Goal: Task Accomplishment & Management: Manage account settings

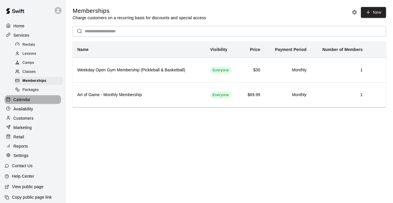
click at [27, 101] on p "Calendar" at bounding box center [21, 100] width 17 height 6
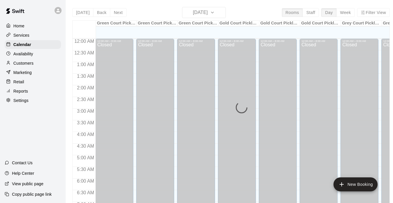
scroll to position [257, 0]
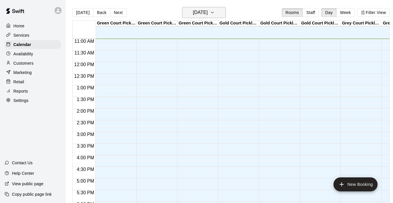
click at [202, 13] on h6 "[DATE]" at bounding box center [200, 12] width 15 height 8
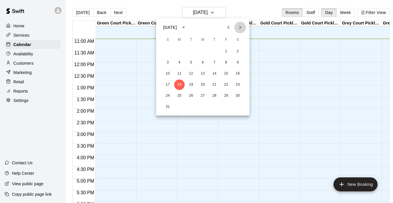
click at [241, 29] on icon "Next month" at bounding box center [240, 27] width 7 height 7
click at [234, 95] on button "29" at bounding box center [238, 96] width 11 height 11
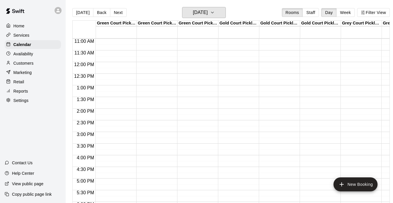
scroll to position [389, 0]
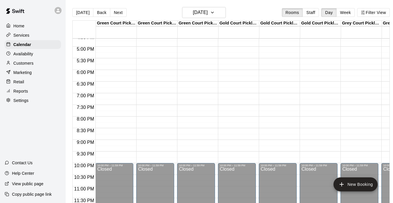
click at [24, 38] on div "Services" at bounding box center [33, 35] width 56 height 9
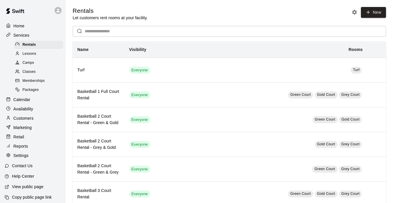
click at [29, 65] on span "Camps" at bounding box center [28, 63] width 12 height 6
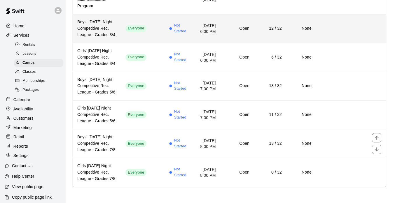
scroll to position [143, 0]
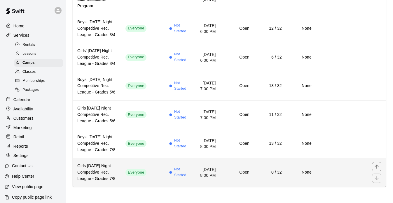
click at [102, 166] on h6 "Girls [DATE] Night Competitive Rec. League - Grades 7/8" at bounding box center [96, 172] width 39 height 19
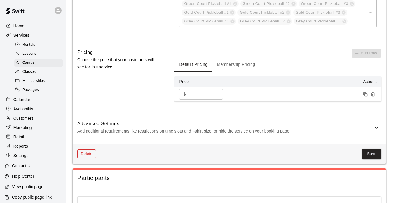
scroll to position [407, 0]
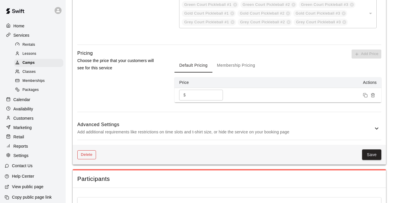
click at [88, 151] on button "Delete" at bounding box center [86, 155] width 19 height 9
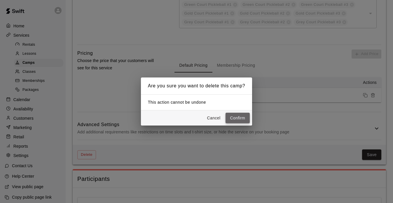
click at [239, 116] on button "Confirm" at bounding box center [238, 118] width 25 height 11
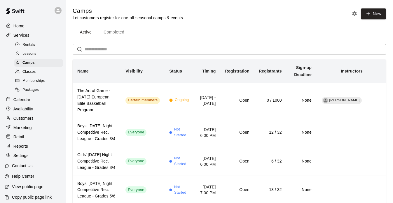
scroll to position [3, 0]
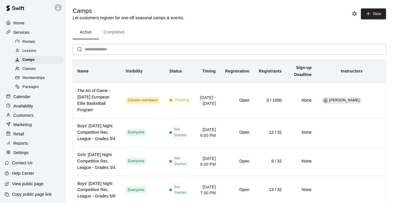
click at [29, 194] on p "Copy public page link" at bounding box center [32, 195] width 40 height 6
click at [31, 63] on div "Camps" at bounding box center [38, 60] width 49 height 8
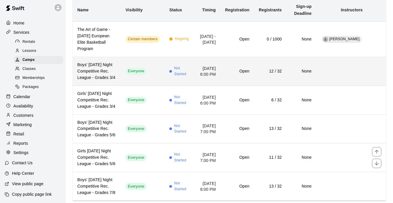
scroll to position [22, 0]
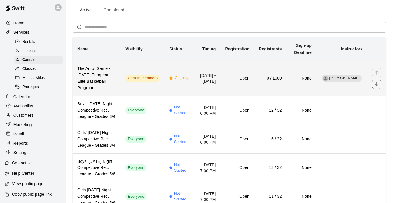
click at [170, 81] on div "Ongoing" at bounding box center [179, 78] width 20 height 6
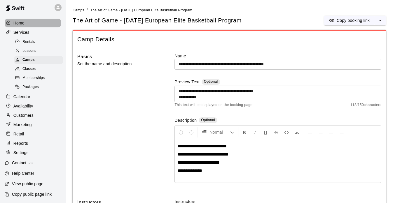
click at [18, 24] on p "Home" at bounding box center [18, 23] width 11 height 6
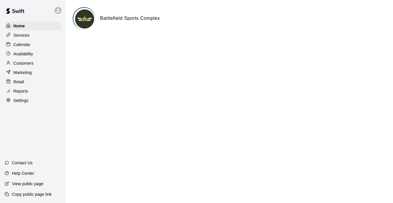
click at [25, 44] on p "Calendar" at bounding box center [21, 45] width 17 height 6
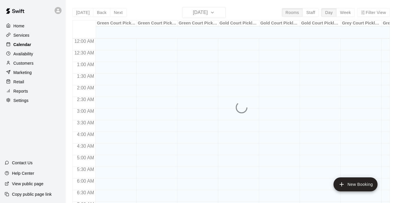
scroll to position [262, 0]
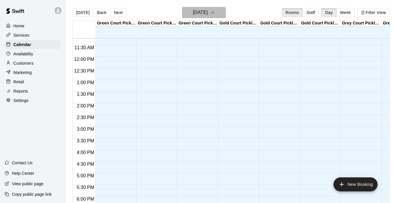
click at [201, 10] on h6 "[DATE]" at bounding box center [200, 12] width 15 height 8
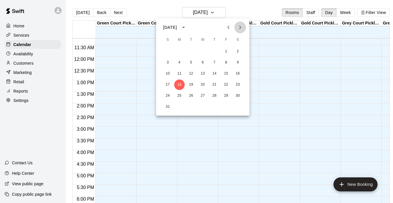
click at [241, 25] on icon "Next month" at bounding box center [240, 27] width 7 height 7
click at [243, 29] on icon "Next month" at bounding box center [240, 27] width 7 height 7
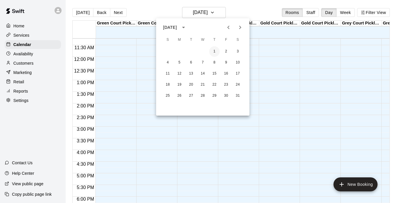
click at [215, 50] on button "1" at bounding box center [214, 51] width 11 height 11
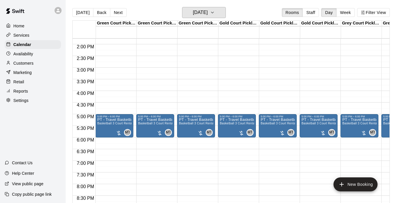
scroll to position [326, 0]
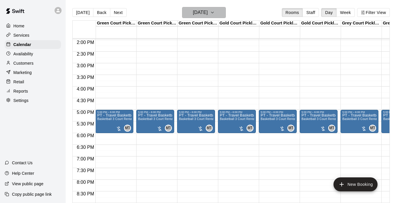
click at [219, 17] on button "[DATE]" at bounding box center [204, 12] width 44 height 11
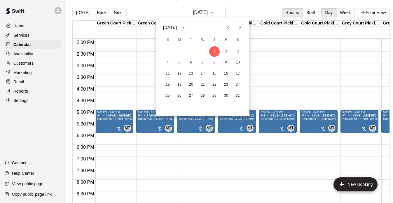
click at [341, 9] on div at bounding box center [196, 101] width 393 height 203
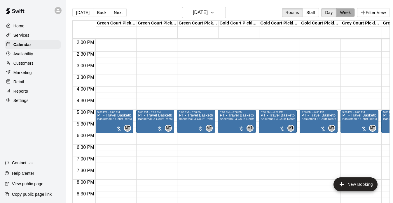
click at [341, 9] on button "Week" at bounding box center [345, 12] width 18 height 9
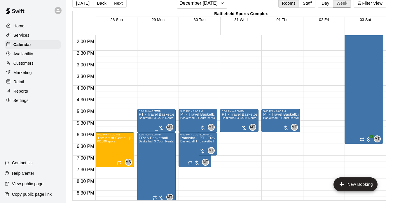
scroll to position [322, 0]
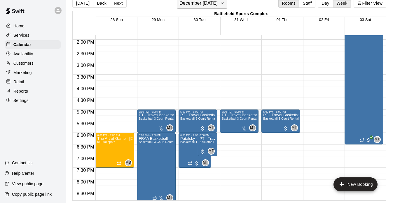
click at [211, 7] on h6 "December [DATE]" at bounding box center [198, 3] width 38 height 8
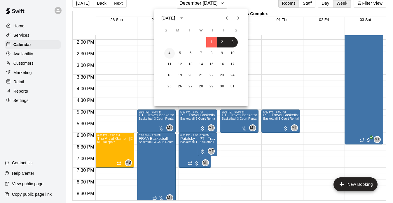
click at [171, 53] on button "4" at bounding box center [169, 53] width 11 height 11
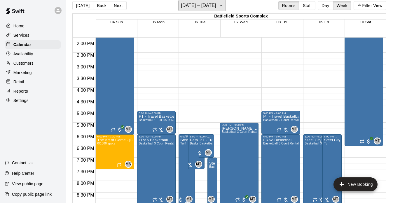
scroll to position [340, 0]
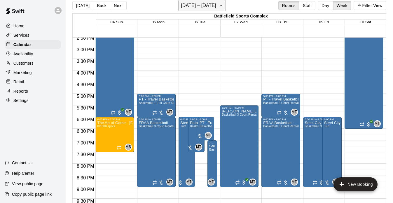
click at [207, 7] on h6 "[DATE] – [DATE]" at bounding box center [198, 5] width 35 height 8
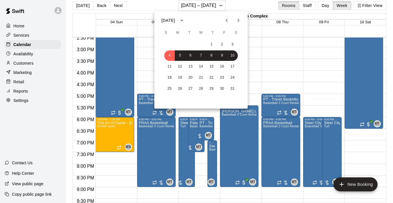
click at [29, 34] on div at bounding box center [196, 101] width 393 height 203
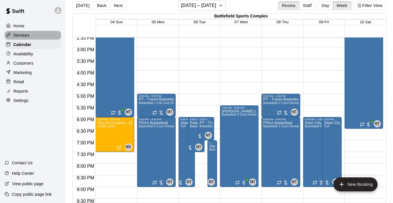
click at [21, 36] on p "Services" at bounding box center [21, 35] width 16 height 6
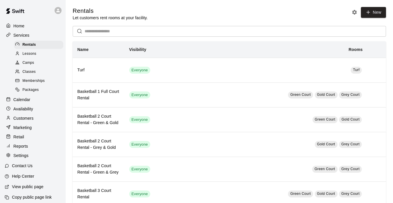
click at [22, 25] on p "Home" at bounding box center [18, 26] width 11 height 6
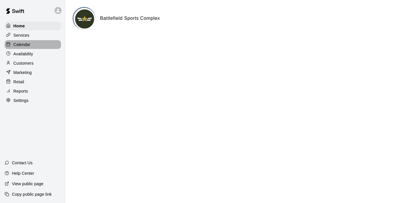
click at [26, 45] on p "Calendar" at bounding box center [21, 45] width 17 height 6
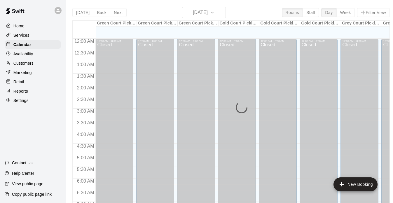
scroll to position [263, 0]
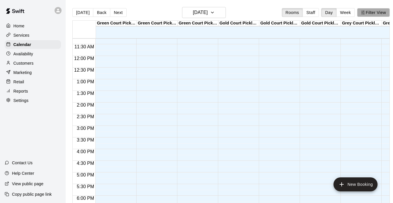
click at [369, 15] on button "Filter View" at bounding box center [373, 12] width 33 height 9
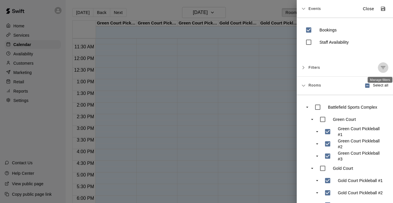
click at [382, 69] on icon "Manage filters" at bounding box center [383, 68] width 6 height 6
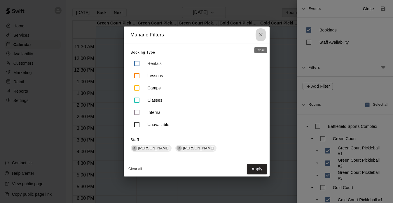
click at [261, 36] on icon "Close" at bounding box center [261, 35] width 6 height 6
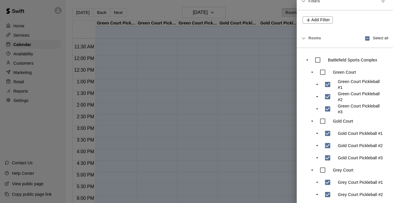
scroll to position [0, 0]
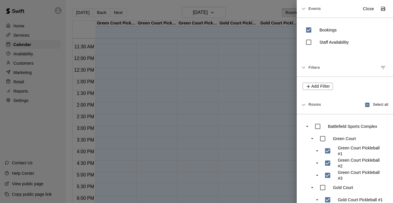
click at [315, 7] on span "Events" at bounding box center [314, 9] width 13 height 11
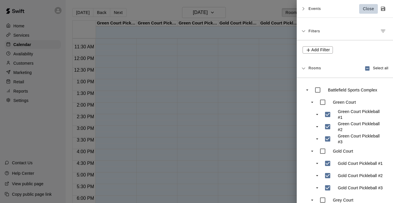
click at [359, 8] on button "Close" at bounding box center [368, 9] width 19 height 10
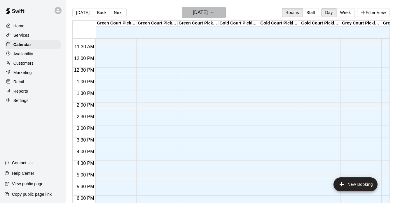
click at [193, 15] on h6 "[DATE]" at bounding box center [200, 12] width 15 height 8
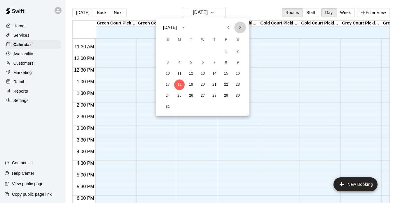
click at [244, 27] on button "Next month" at bounding box center [240, 28] width 12 height 12
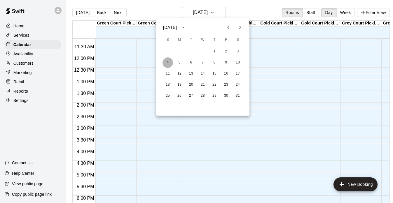
click at [168, 62] on button "4" at bounding box center [168, 62] width 11 height 11
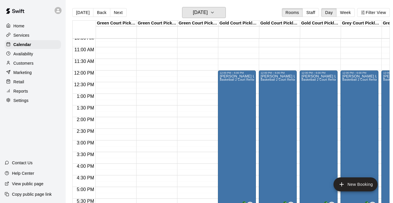
scroll to position [247, 0]
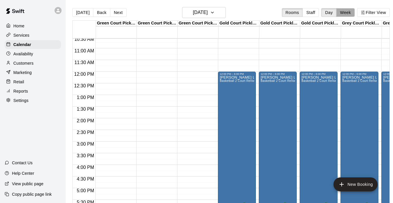
click at [345, 15] on button "Week" at bounding box center [345, 12] width 18 height 9
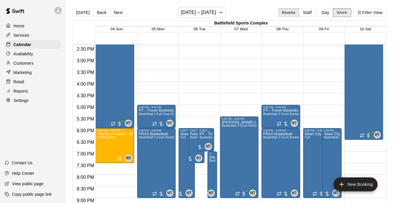
scroll to position [347, 0]
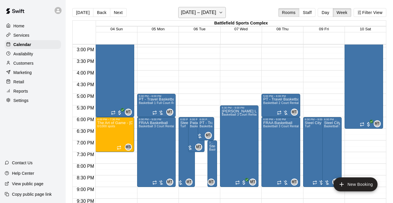
click at [219, 13] on icon "button" at bounding box center [221, 12] width 5 height 7
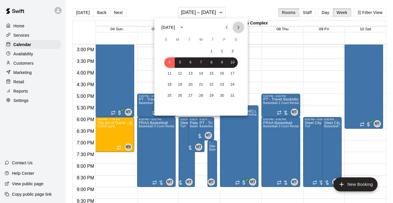
click at [238, 29] on icon "Next month" at bounding box center [238, 28] width 2 height 4
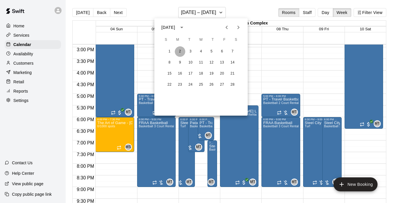
click at [177, 50] on button "2" at bounding box center [180, 51] width 11 height 11
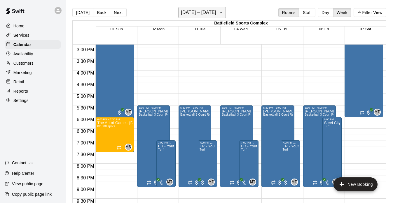
click at [186, 16] on h6 "[DATE] – [DATE]" at bounding box center [198, 12] width 35 height 8
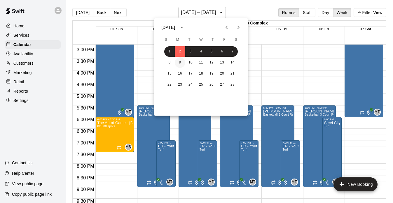
click at [181, 63] on button "9" at bounding box center [180, 62] width 11 height 11
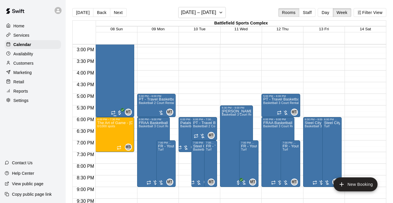
click at [322, 13] on div at bounding box center [196, 101] width 393 height 203
click at [325, 11] on button "Day" at bounding box center [325, 12] width 15 height 9
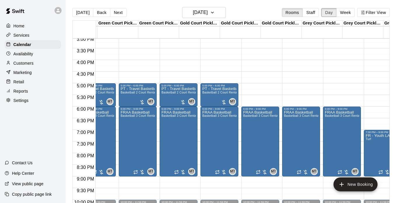
scroll to position [0, 0]
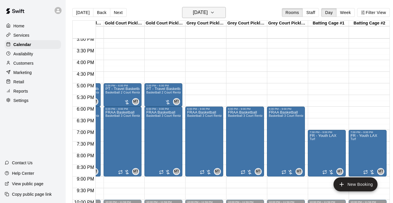
click at [208, 14] on h6 "[DATE]" at bounding box center [200, 12] width 15 height 8
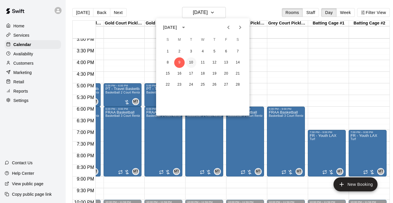
click at [191, 60] on button "10" at bounding box center [191, 62] width 11 height 11
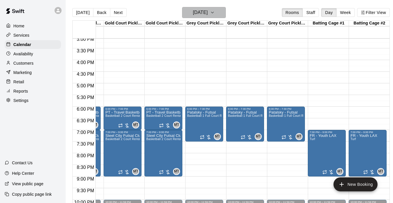
click at [208, 14] on h6 "[DATE]" at bounding box center [200, 12] width 15 height 8
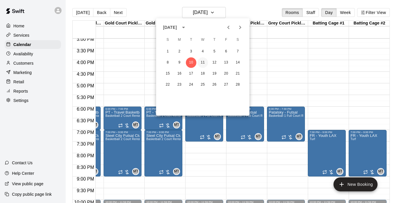
click at [202, 62] on button "11" at bounding box center [203, 62] width 11 height 11
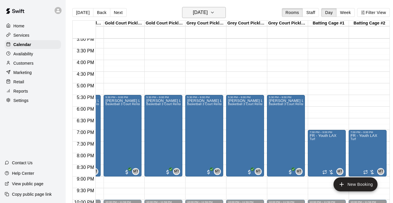
click at [221, 15] on button "[DATE]" at bounding box center [204, 12] width 44 height 11
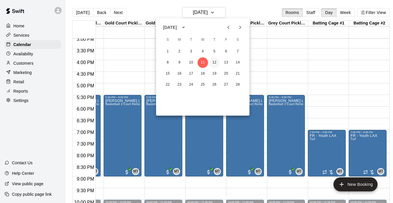
click at [214, 64] on button "12" at bounding box center [214, 62] width 11 height 11
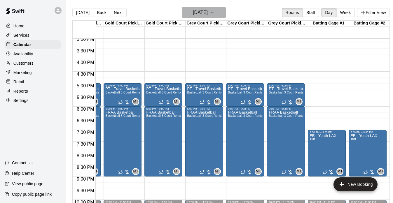
click at [215, 15] on icon "button" at bounding box center [212, 12] width 5 height 7
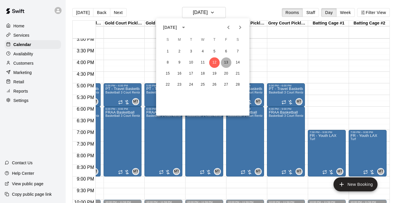
click at [225, 63] on button "13" at bounding box center [226, 62] width 11 height 11
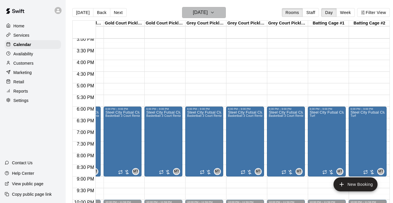
click at [204, 13] on h6 "[DATE]" at bounding box center [200, 12] width 15 height 8
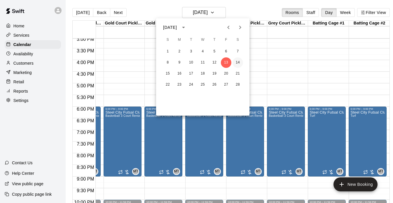
click at [237, 63] on button "14" at bounding box center [238, 62] width 11 height 11
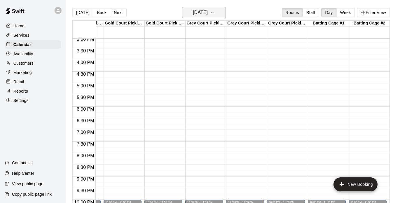
click at [208, 13] on h6 "[DATE]" at bounding box center [200, 12] width 15 height 8
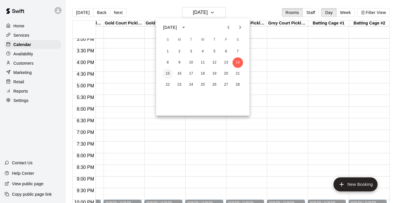
click at [165, 72] on button "15" at bounding box center [168, 74] width 11 height 11
